Goal: Information Seeking & Learning: Check status

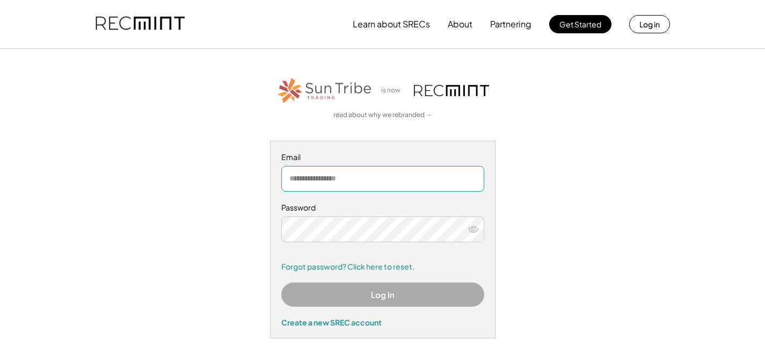
click at [333, 177] on input "email" at bounding box center [382, 179] width 203 height 26
type input "**********"
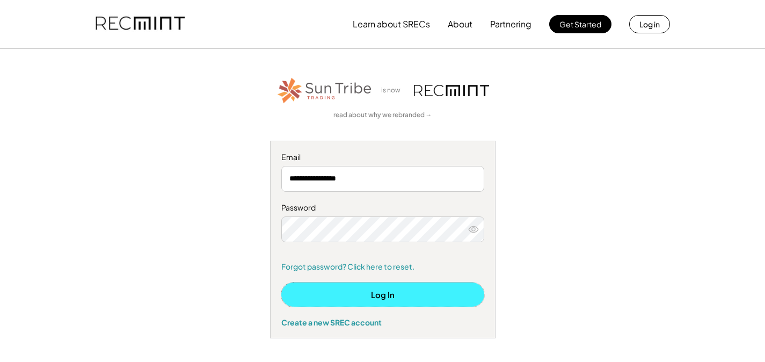
click at [410, 293] on button "Log In" at bounding box center [382, 295] width 203 height 24
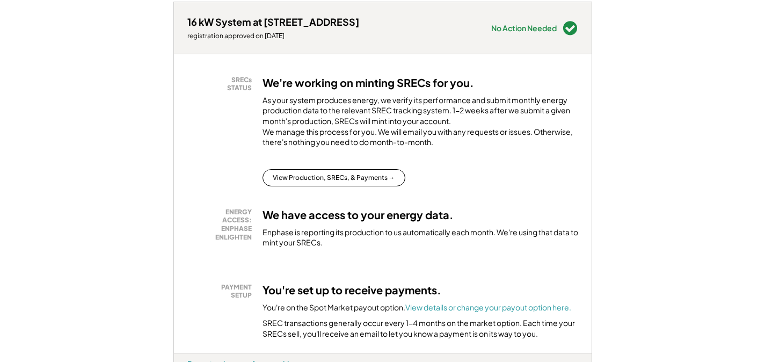
scroll to position [158, 0]
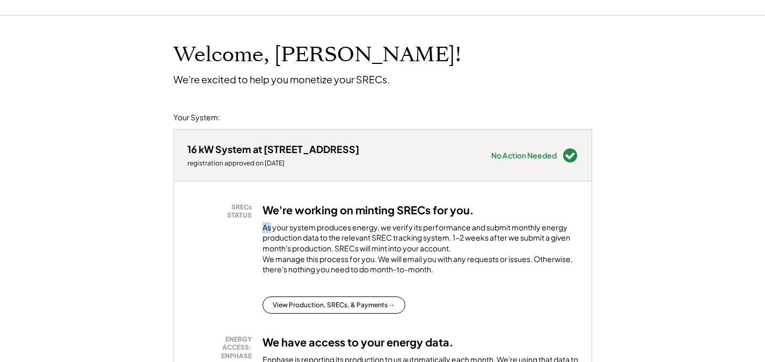
scroll to position [0, 0]
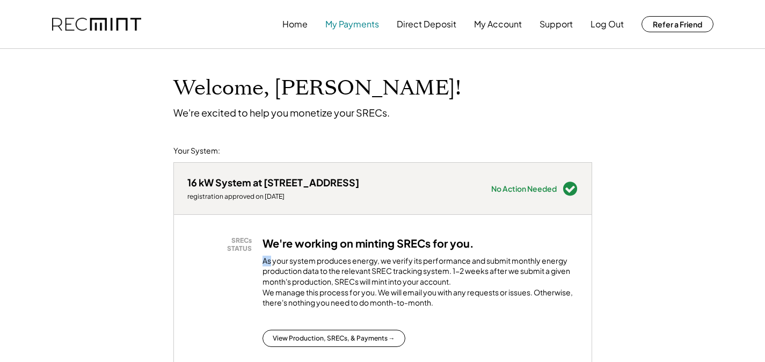
click at [370, 27] on button "My Payments" at bounding box center [353, 23] width 54 height 21
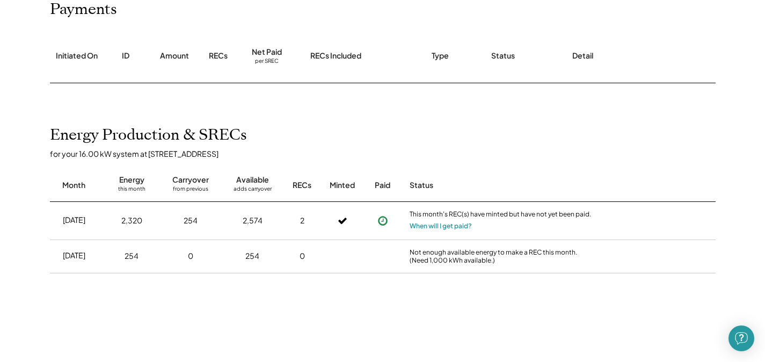
scroll to position [160, 0]
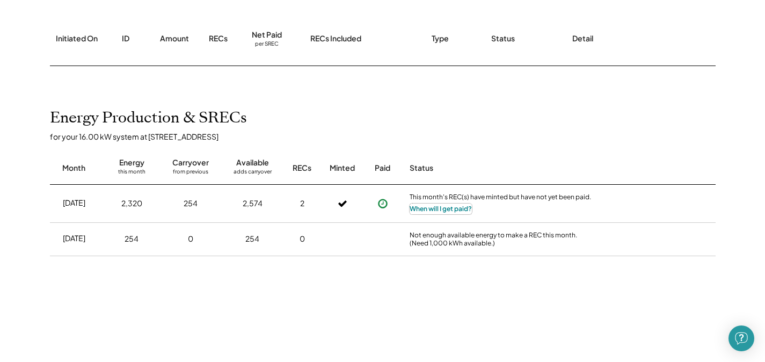
click at [452, 208] on button "When will I get paid?" at bounding box center [441, 209] width 62 height 11
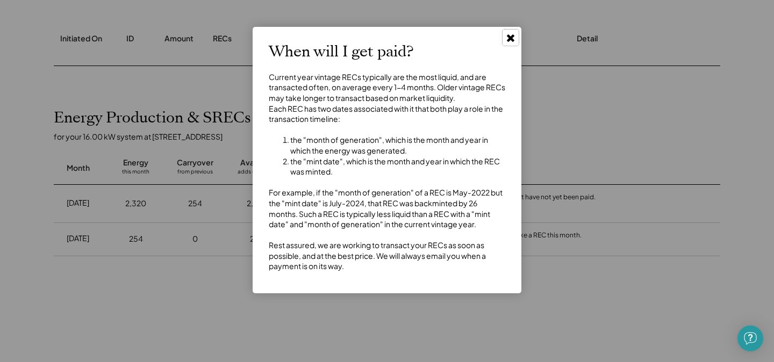
click at [512, 37] on use at bounding box center [511, 38] width 8 height 8
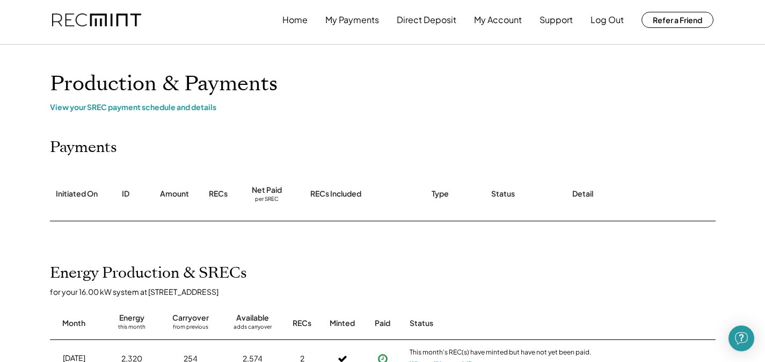
scroll to position [0, 0]
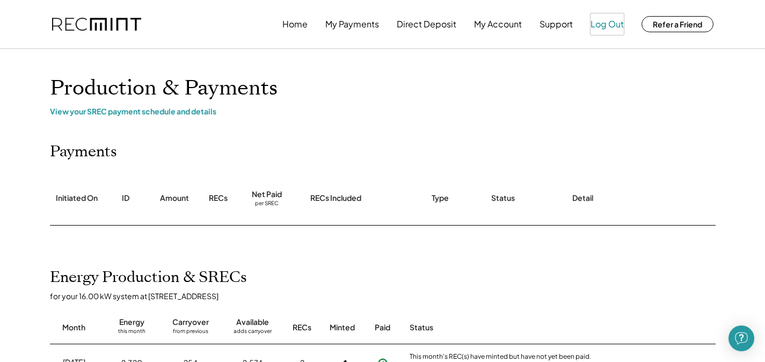
click at [606, 25] on button "Log Out" at bounding box center [607, 23] width 33 height 21
